Goal: Transaction & Acquisition: Subscribe to service/newsletter

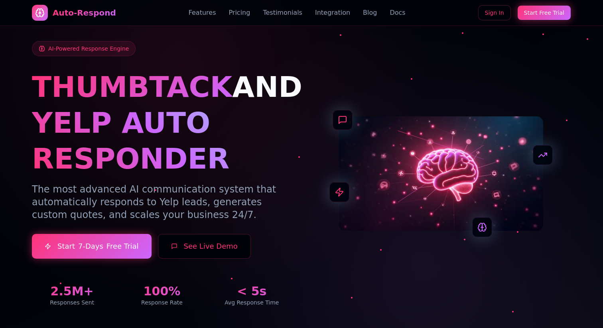
click at [505, 17] on link "Sign In" at bounding box center [494, 12] width 33 height 15
click at [239, 12] on link "Pricing" at bounding box center [239, 13] width 22 height 10
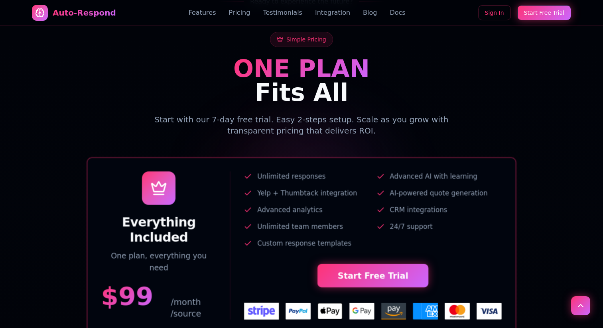
click at [287, 14] on link "Testimonials" at bounding box center [282, 13] width 39 height 10
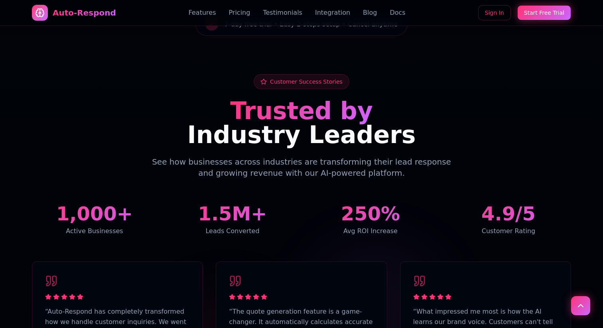
click at [335, 15] on link "Integration" at bounding box center [332, 13] width 35 height 10
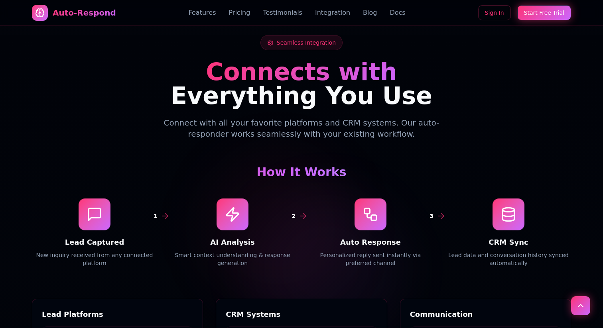
click at [373, 15] on div "Features Pricing Testimonials Integration Blog Docs" at bounding box center [297, 13] width 217 height 10
click at [389, 15] on link "Docs" at bounding box center [397, 13] width 16 height 10
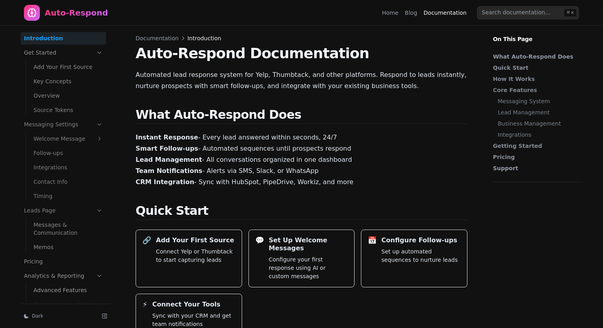
click at [396, 12] on link "Home" at bounding box center [390, 13] width 16 height 8
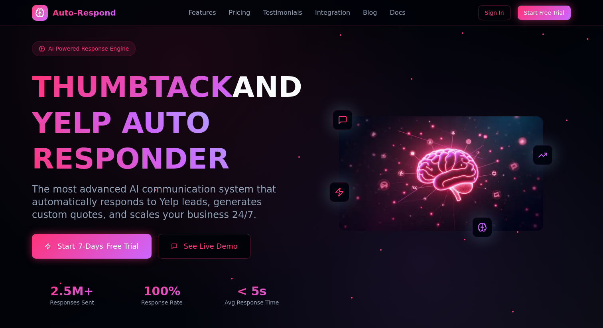
click at [242, 16] on link "Pricing" at bounding box center [239, 13] width 22 height 10
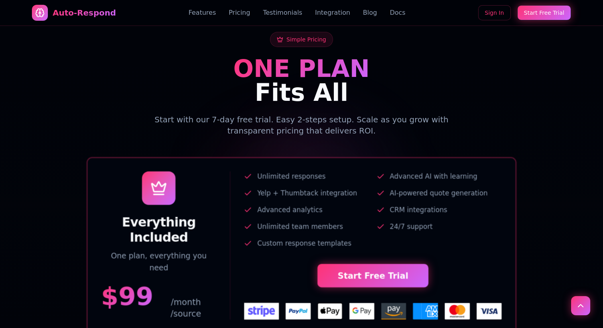
click at [275, 17] on link "Testimonials" at bounding box center [282, 13] width 39 height 10
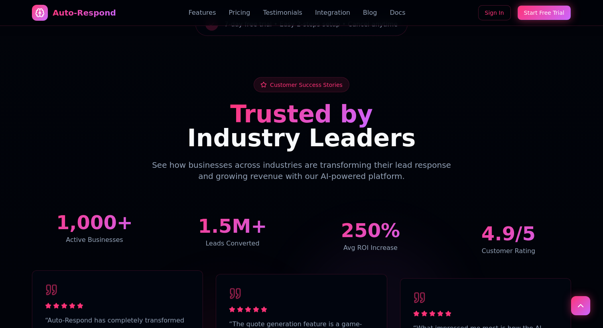
click at [343, 18] on link "Integration" at bounding box center [332, 13] width 35 height 10
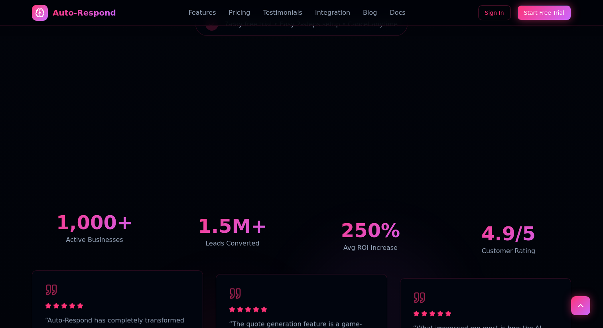
scroll to position [1952, 0]
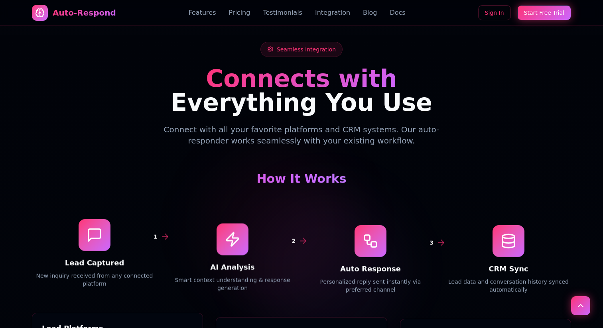
click at [365, 18] on div "Auto-Respond Features Pricing Testimonials Integration Blog Docs Sign In Start …" at bounding box center [301, 13] width 539 height 26
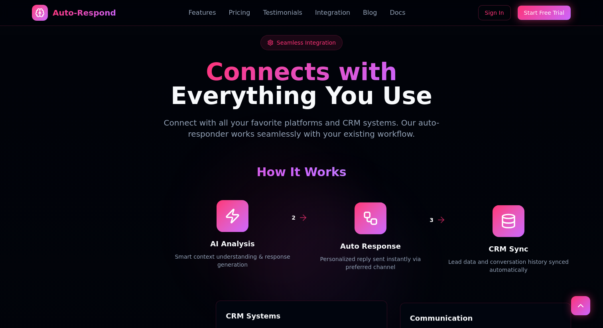
click at [363, 14] on link "Blog" at bounding box center [370, 13] width 14 height 10
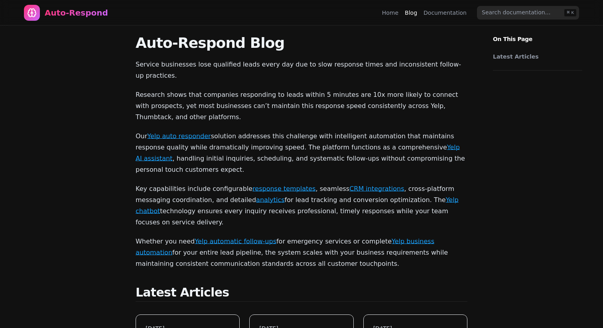
click at [398, 13] on link "Home" at bounding box center [390, 13] width 16 height 8
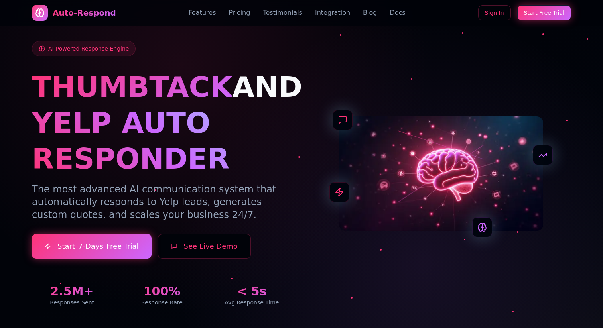
click at [389, 13] on link "Docs" at bounding box center [397, 13] width 16 height 10
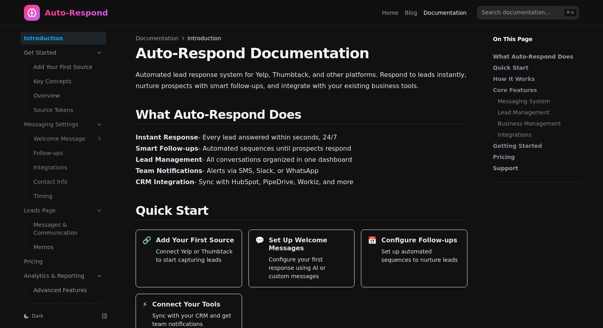
click at [414, 14] on link "Blog" at bounding box center [411, 13] width 12 height 8
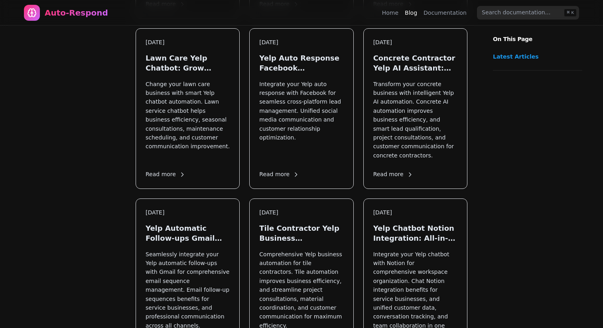
scroll to position [505, 0]
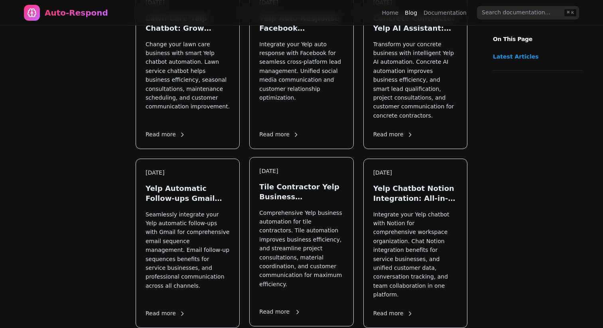
click at [320, 214] on p "Comprehensive Yelp business automation for tile contractors. Tile automation im…" at bounding box center [301, 252] width 84 height 89
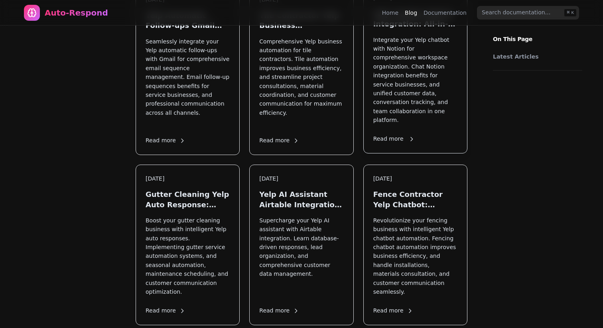
scroll to position [687, 0]
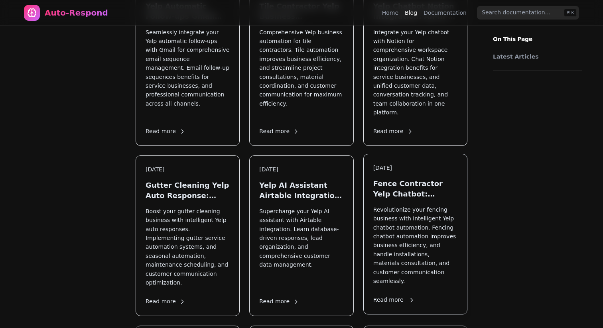
click at [428, 224] on p "Revolutionize your fencing business with intelligent Yelp chatbot automation. F…" at bounding box center [415, 245] width 84 height 81
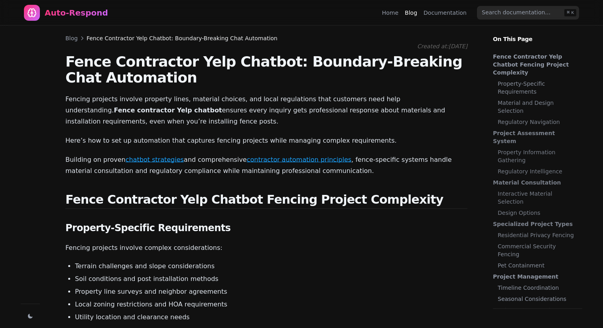
scroll to position [4660, 0]
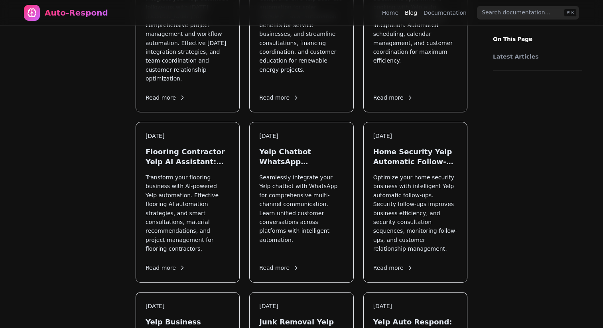
scroll to position [687, 0]
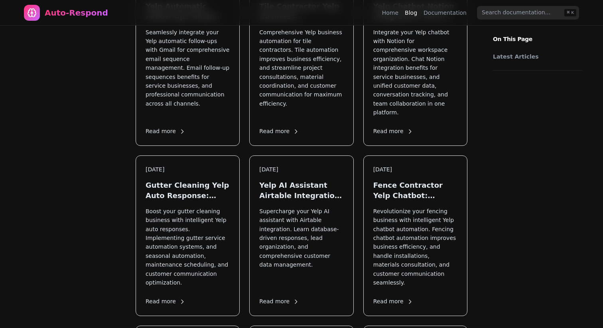
click at [393, 4] on nav "Auto-Respond Home Blog Documentation ⌘ K" at bounding box center [301, 13] width 574 height 26
click at [463, 15] on link "Documentation" at bounding box center [444, 13] width 43 height 8
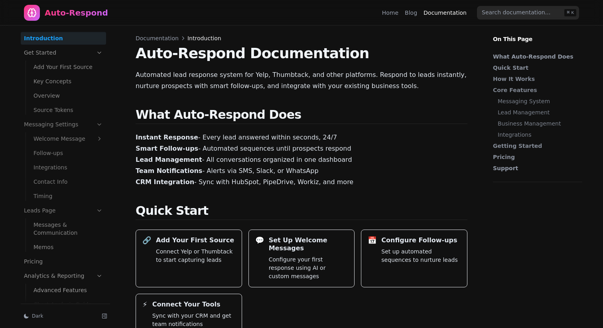
click at [407, 16] on div "Home Blog Documentation" at bounding box center [426, 12] width 88 height 13
click at [398, 15] on link "Home" at bounding box center [390, 13] width 16 height 8
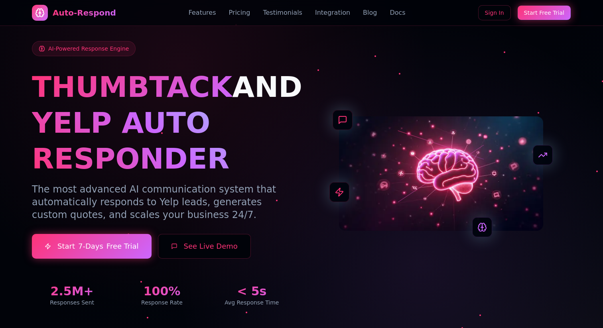
click at [496, 12] on link "Sign In" at bounding box center [494, 12] width 33 height 15
click at [486, 13] on link "Sign In" at bounding box center [494, 12] width 33 height 15
click at [564, 14] on link "Start Free Trial" at bounding box center [544, 12] width 55 height 15
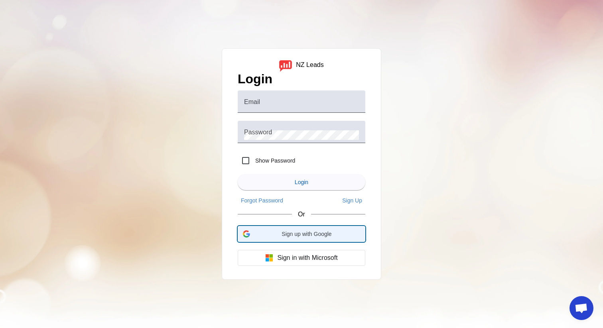
click at [308, 236] on span "Sign up with Google" at bounding box center [306, 234] width 107 height 6
